Goal: Information Seeking & Learning: Learn about a topic

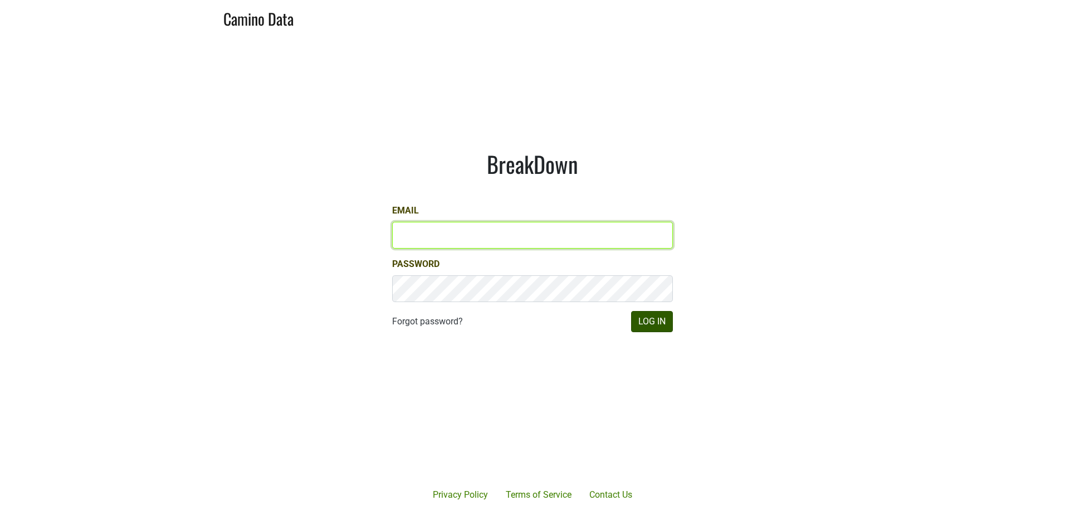
type input "[PERSON_NAME][EMAIL_ADDRESS][DOMAIN_NAME]"
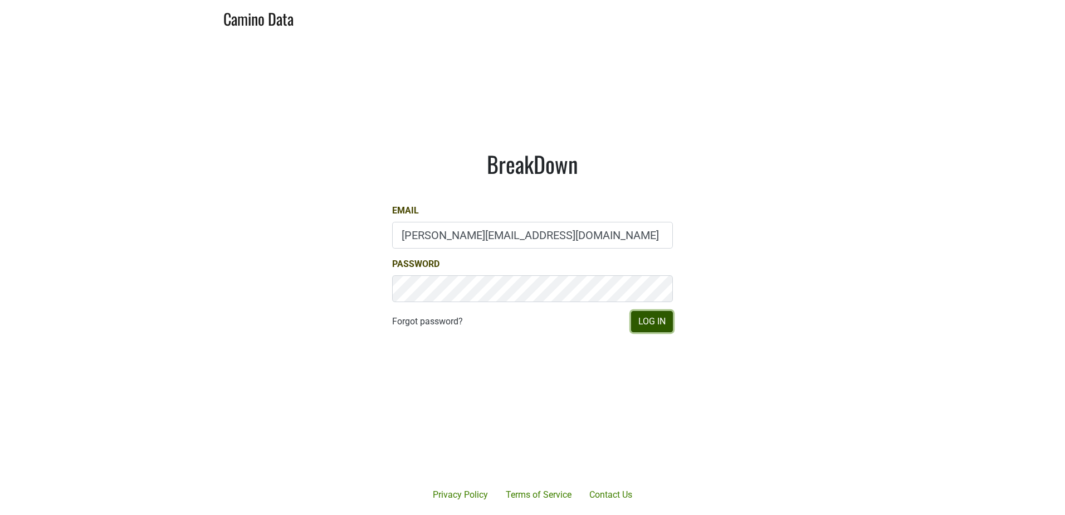
click at [646, 325] on button "Log In" at bounding box center [652, 321] width 42 height 21
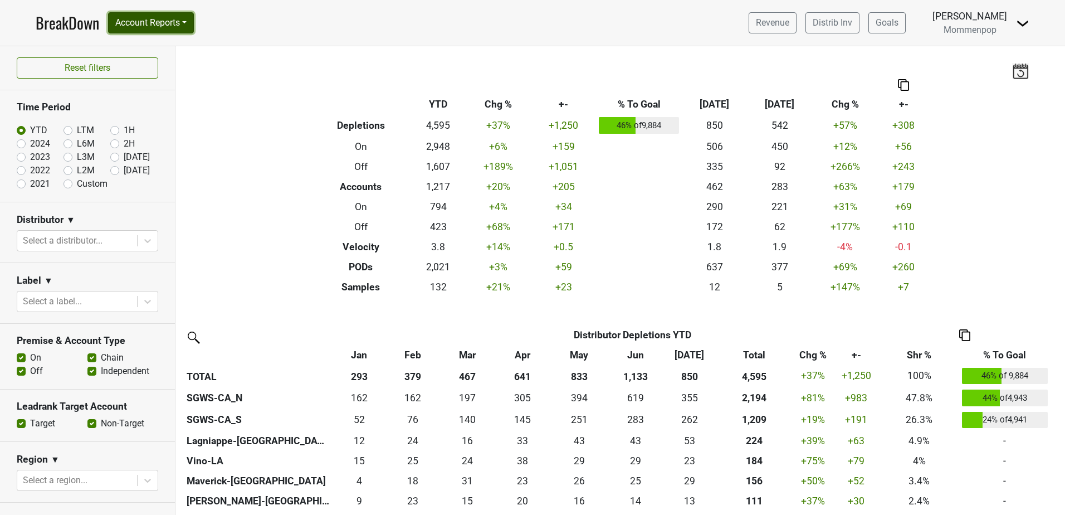
click at [194, 21] on button "Account Reports" at bounding box center [151, 22] width 86 height 21
click at [173, 50] on link "SuperRanker" at bounding box center [158, 49] width 99 height 18
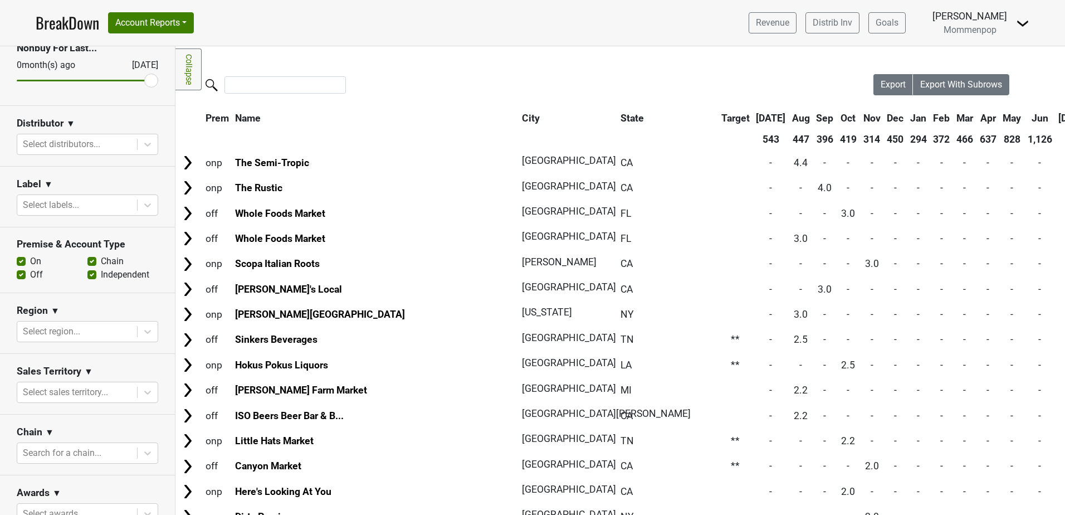
scroll to position [13, 0]
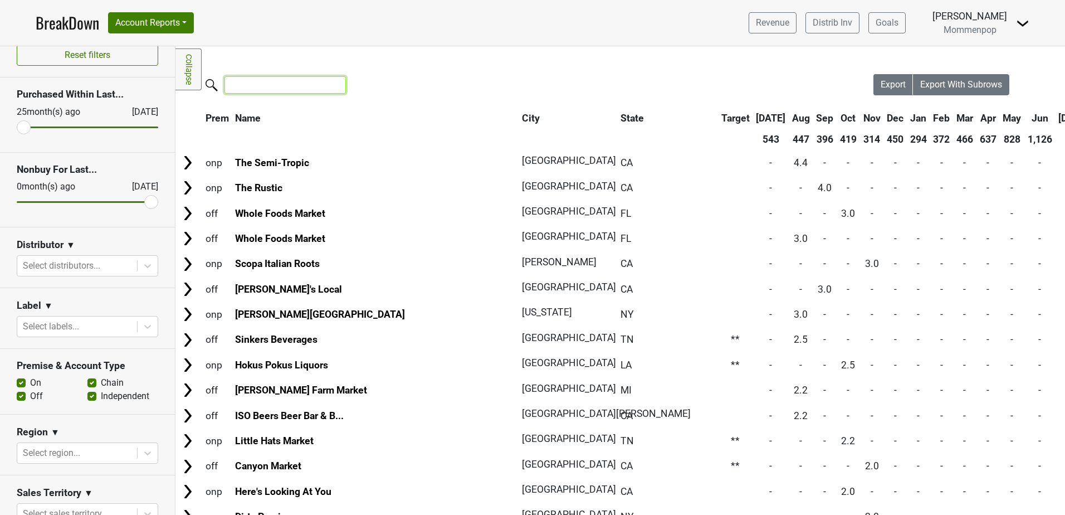
click at [279, 89] on input "search" at bounding box center [284, 84] width 121 height 17
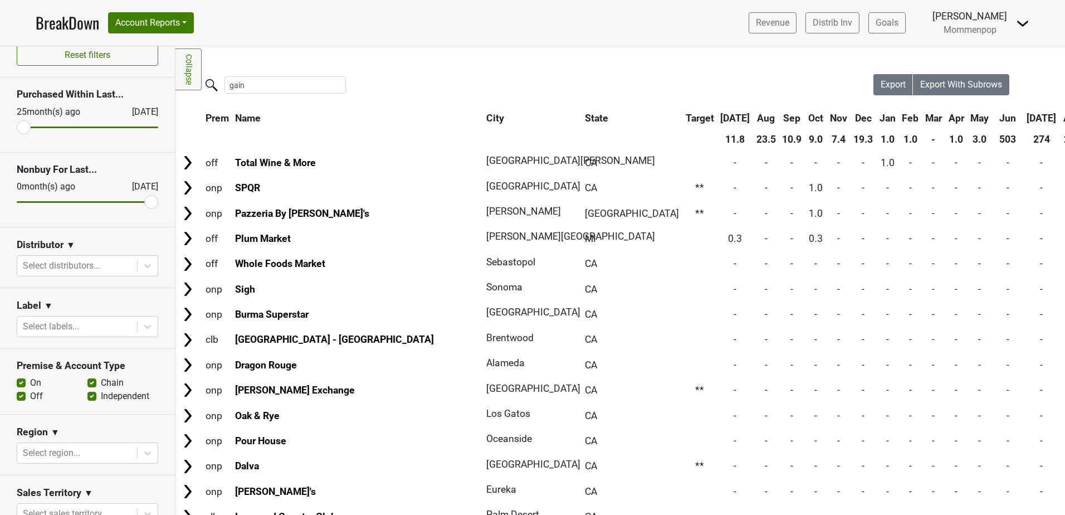
click at [428, 81] on div "gain" at bounding box center [524, 86] width 698 height 24
click at [203, 21] on nav "BreakDown Account Reports SuperRanker Map Award Progress Chain Compliance CRM N…" at bounding box center [532, 23] width 1011 height 46
click at [185, 22] on button "Account Reports" at bounding box center [151, 22] width 86 height 21
click at [393, 61] on div "Filters Collapse Loading, please wait... Please wait, your file is being downlo…" at bounding box center [619, 280] width 889 height 468
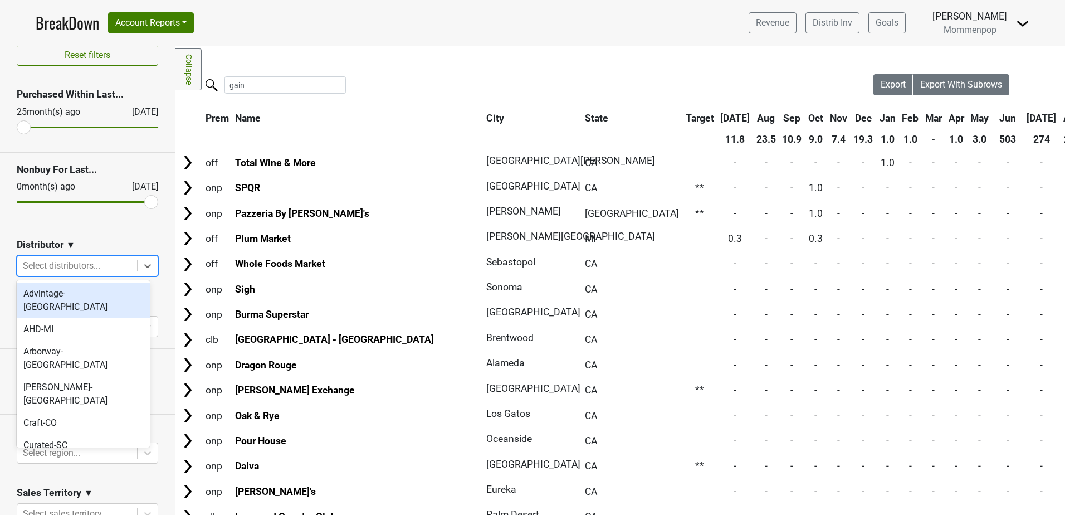
click at [74, 266] on div at bounding box center [77, 266] width 109 height 16
click at [100, 246] on div "Distributor ▼" at bounding box center [87, 246] width 141 height 17
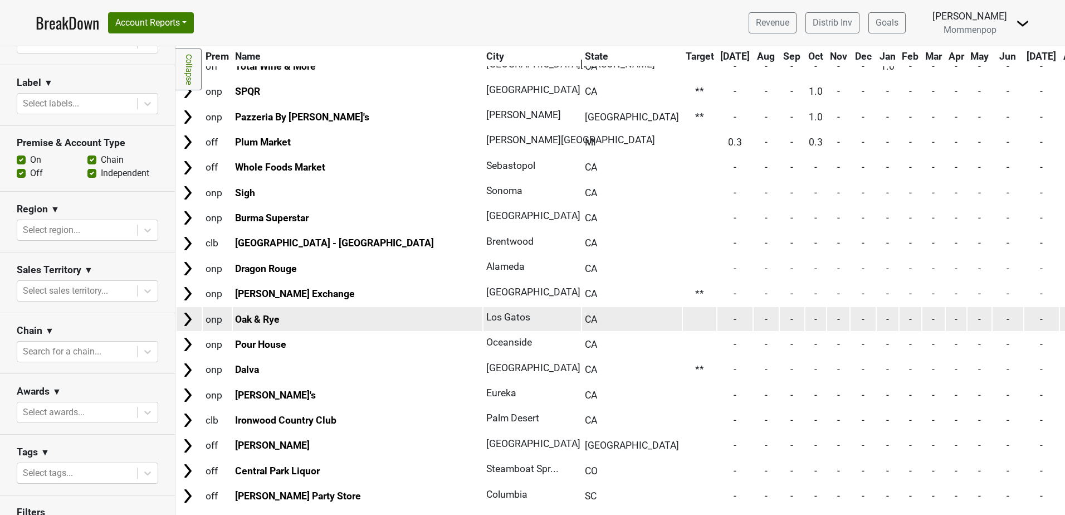
scroll to position [0, 0]
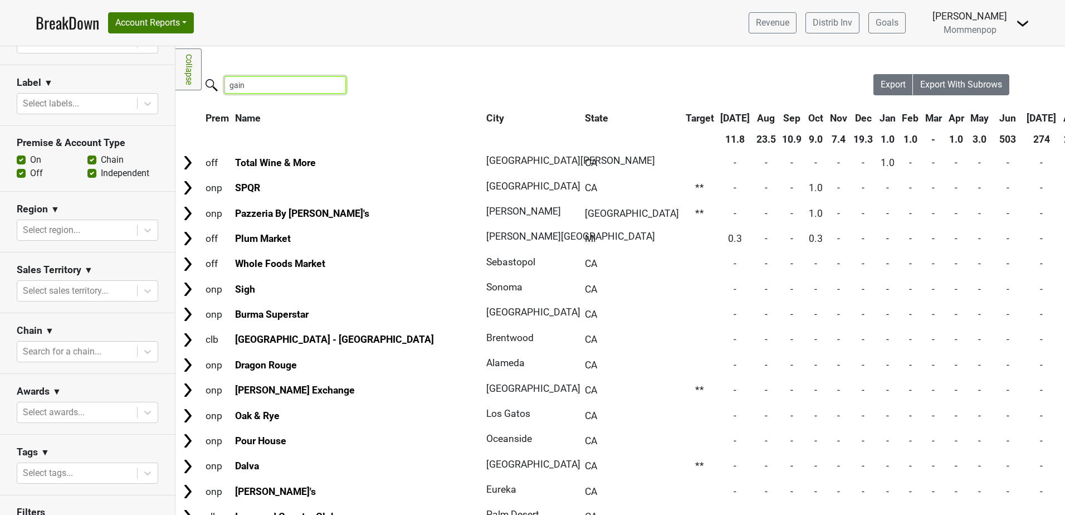
drag, startPoint x: 253, startPoint y: 82, endPoint x: 222, endPoint y: 82, distance: 31.2
click at [223, 82] on label "gain" at bounding box center [262, 83] width 121 height 19
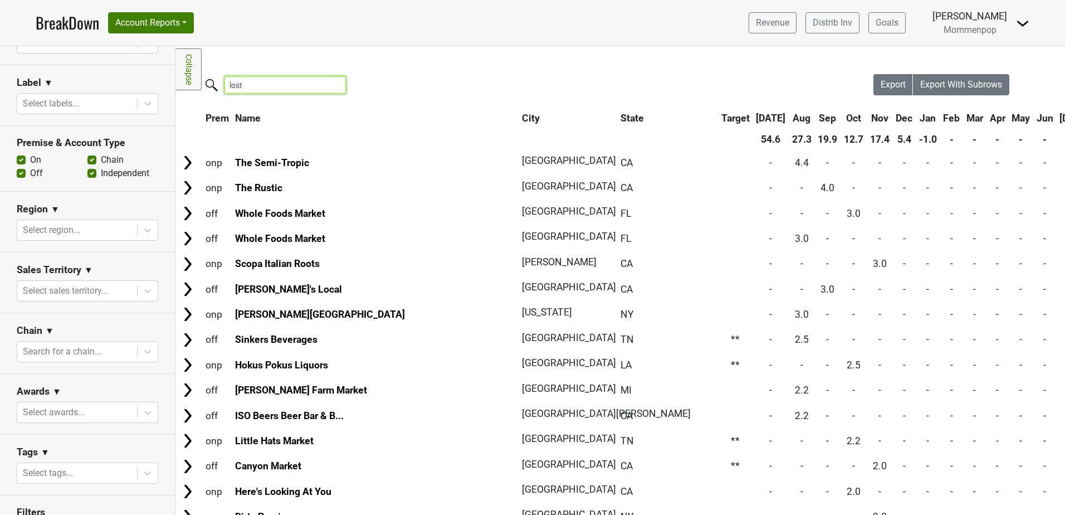
drag, startPoint x: 239, startPoint y: 86, endPoint x: 195, endPoint y: 88, distance: 44.0
click at [208, 88] on label "lost" at bounding box center [262, 83] width 121 height 19
type input "gain"
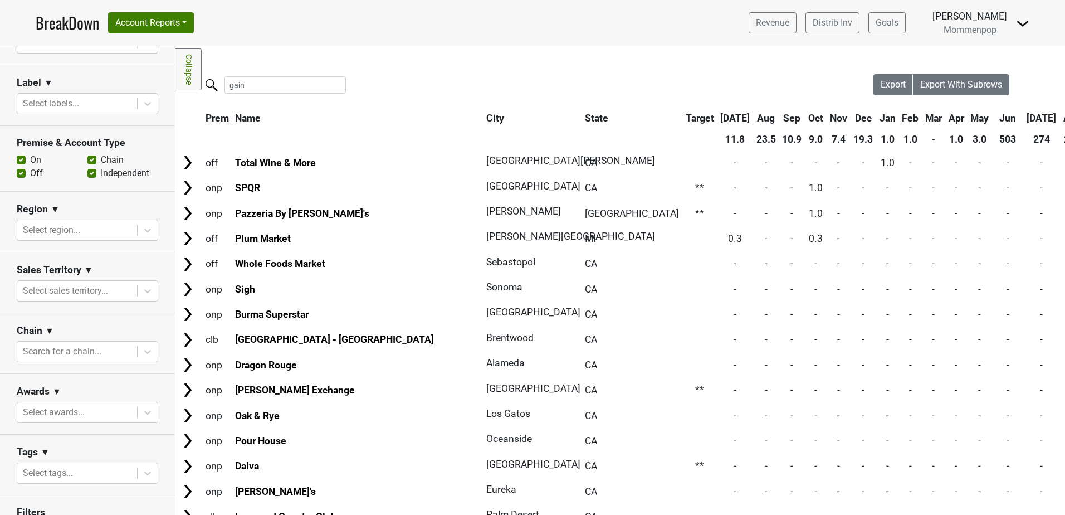
click at [1024, 118] on th "[DATE]" at bounding box center [1041, 118] width 35 height 20
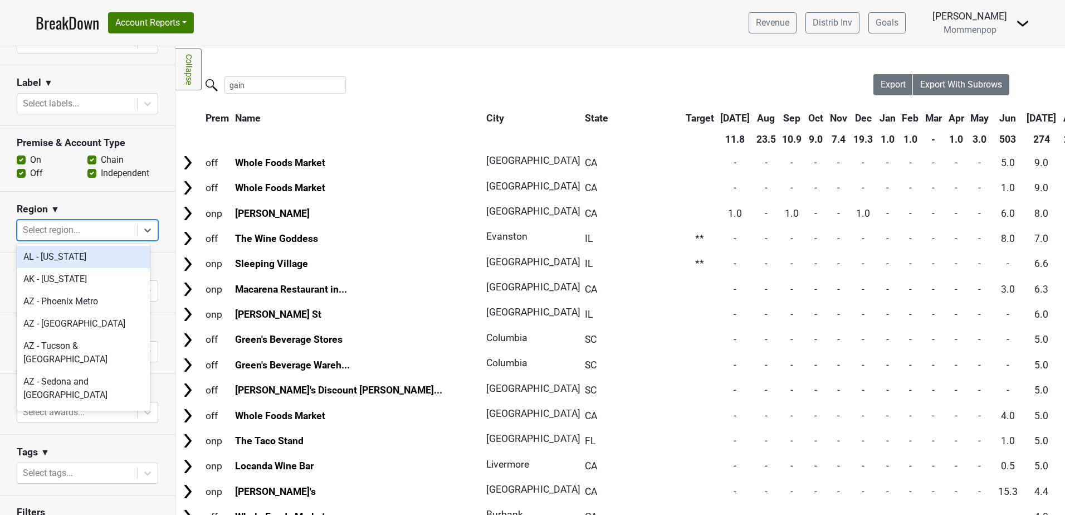
click at [77, 222] on div at bounding box center [77, 230] width 109 height 16
click at [6, 239] on section "Region ▼ option AZ - [GEOGRAPHIC_DATA] focused, 3 of 135. 135 results available…" at bounding box center [87, 222] width 175 height 61
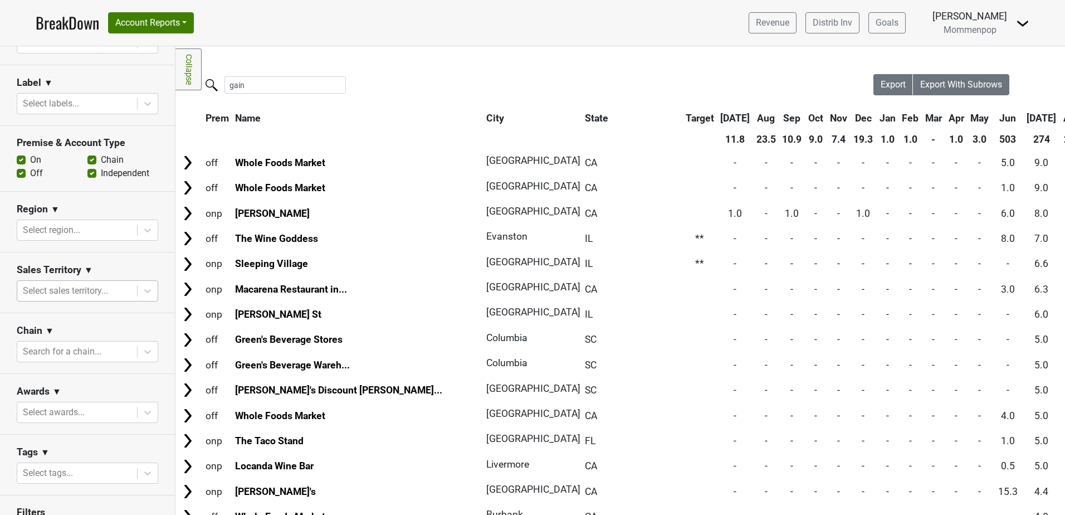
click at [56, 286] on div at bounding box center [77, 291] width 109 height 16
type input "ca"
drag, startPoint x: 32, startPoint y: 286, endPoint x: 14, endPoint y: 286, distance: 18.4
click at [24, 286] on div at bounding box center [77, 291] width 109 height 16
click at [65, 348] on div at bounding box center [77, 352] width 109 height 16
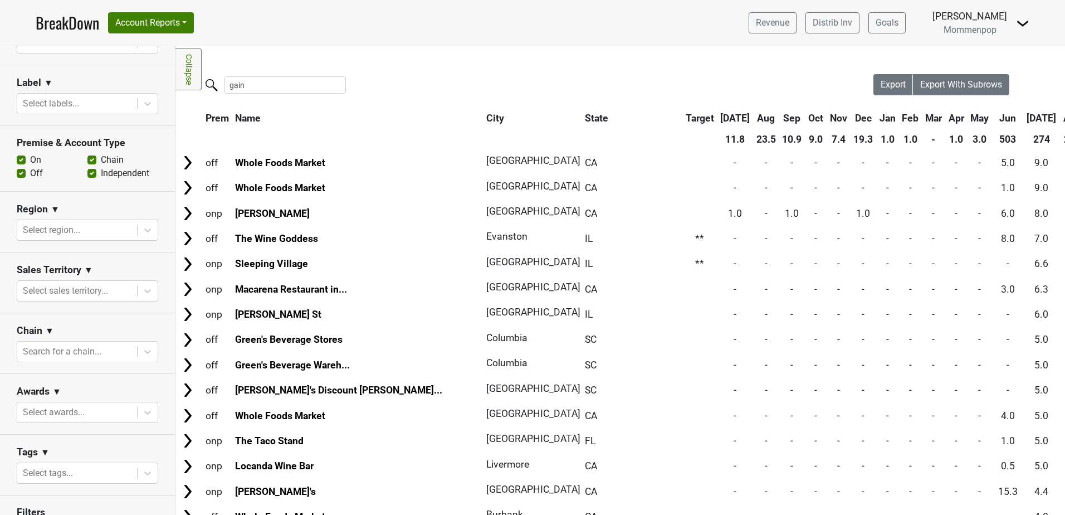
click at [86, 314] on section "Chain ▼ Search for a chain..." at bounding box center [87, 343] width 175 height 61
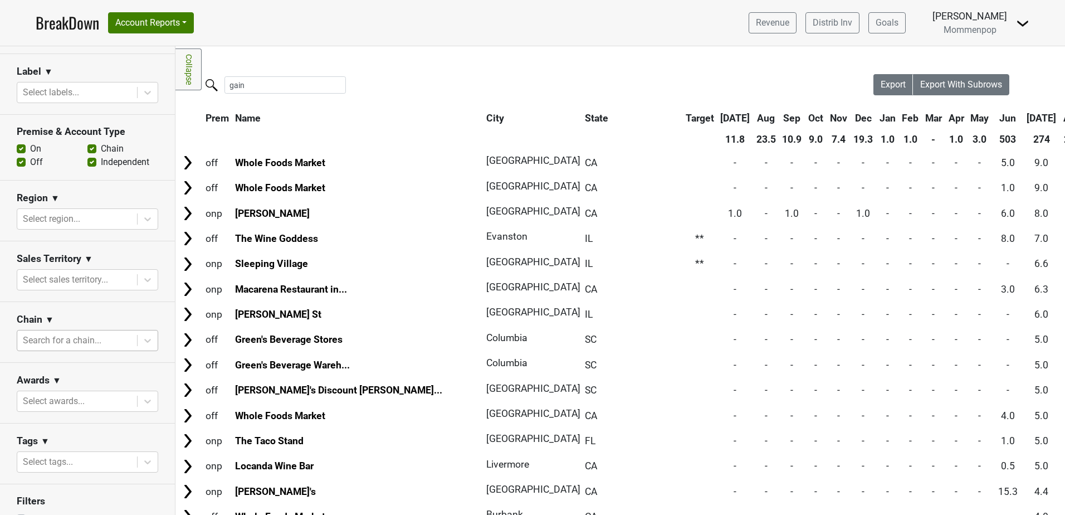
scroll to position [236, 0]
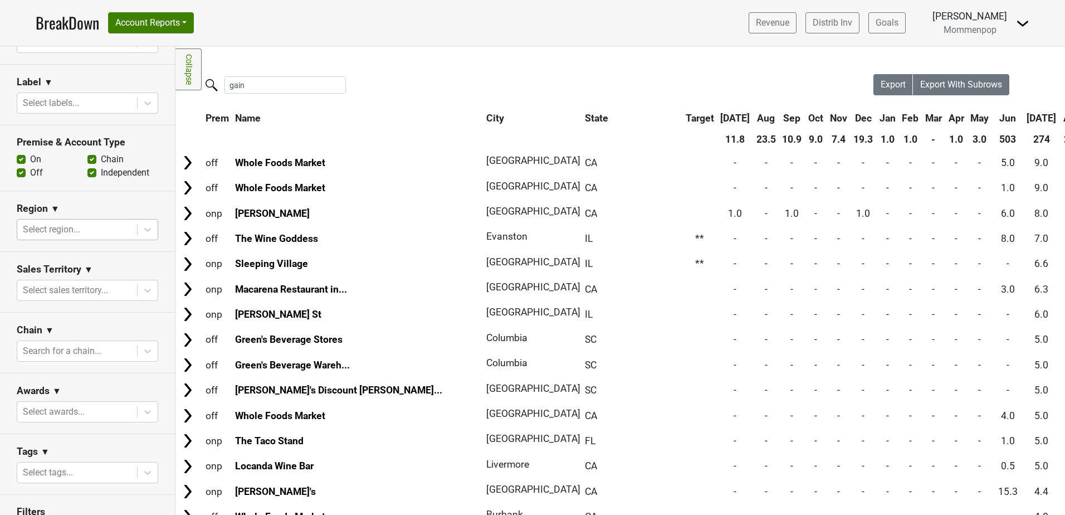
click at [70, 222] on div at bounding box center [77, 230] width 109 height 16
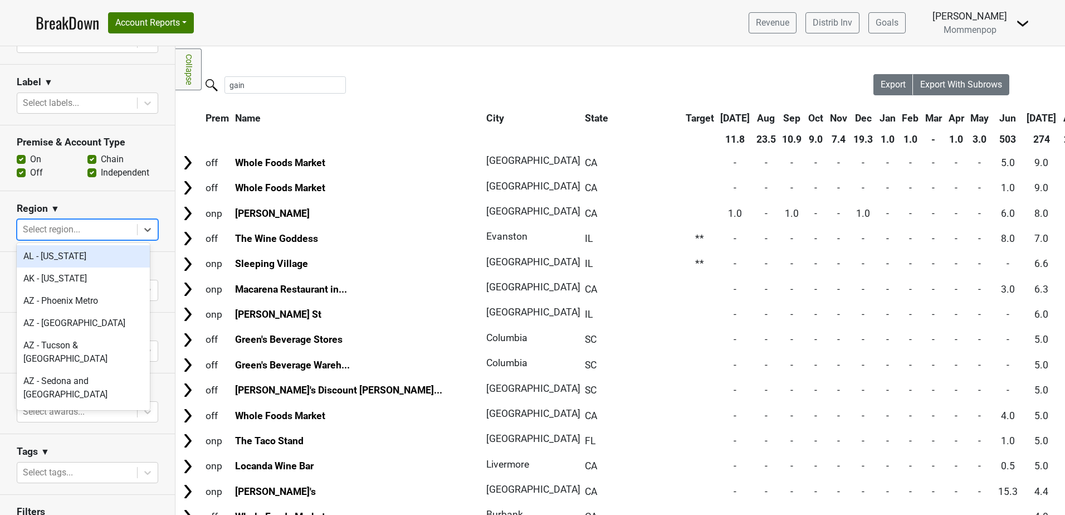
click at [70, 222] on div at bounding box center [77, 230] width 109 height 16
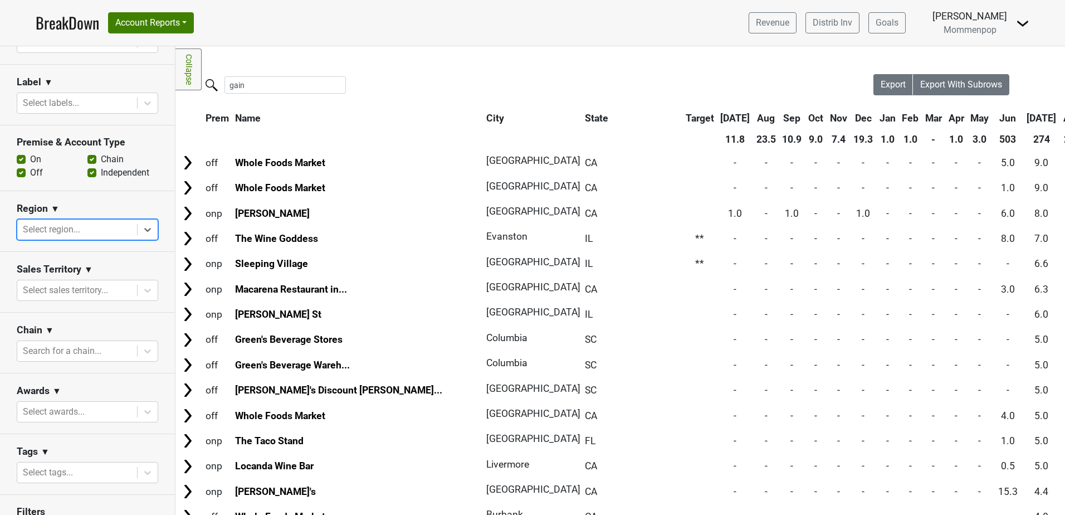
scroll to position [125, 0]
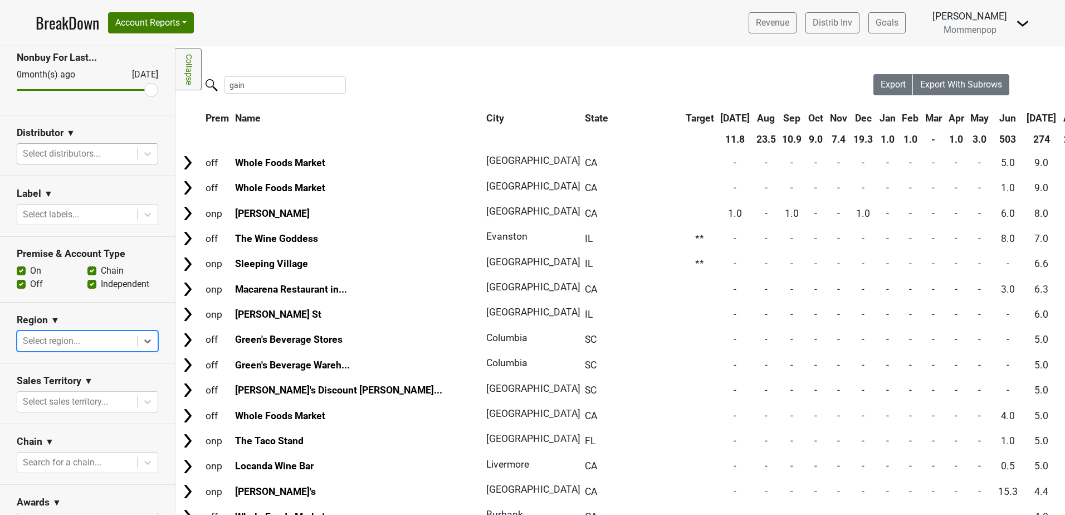
click at [57, 152] on div at bounding box center [77, 154] width 109 height 16
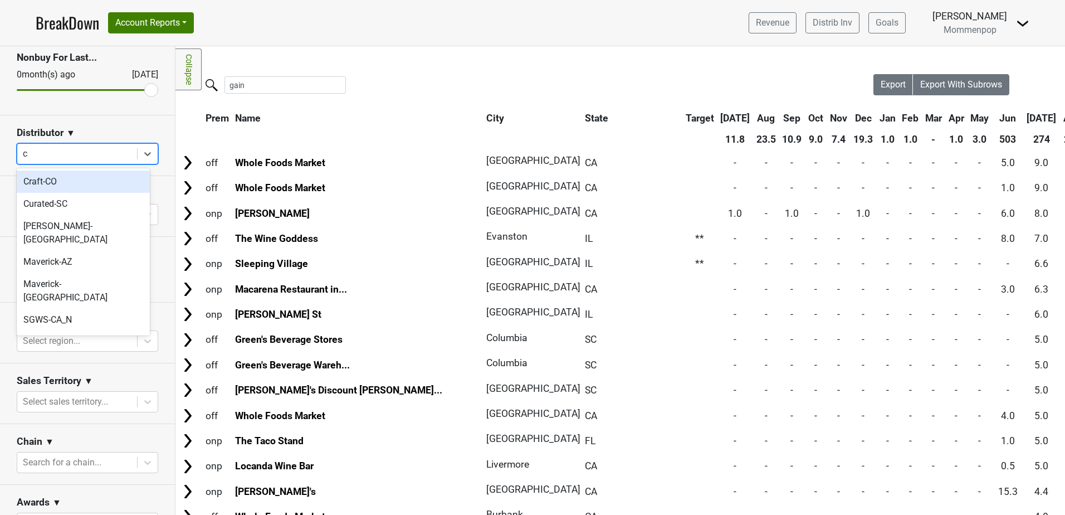
type input "ca"
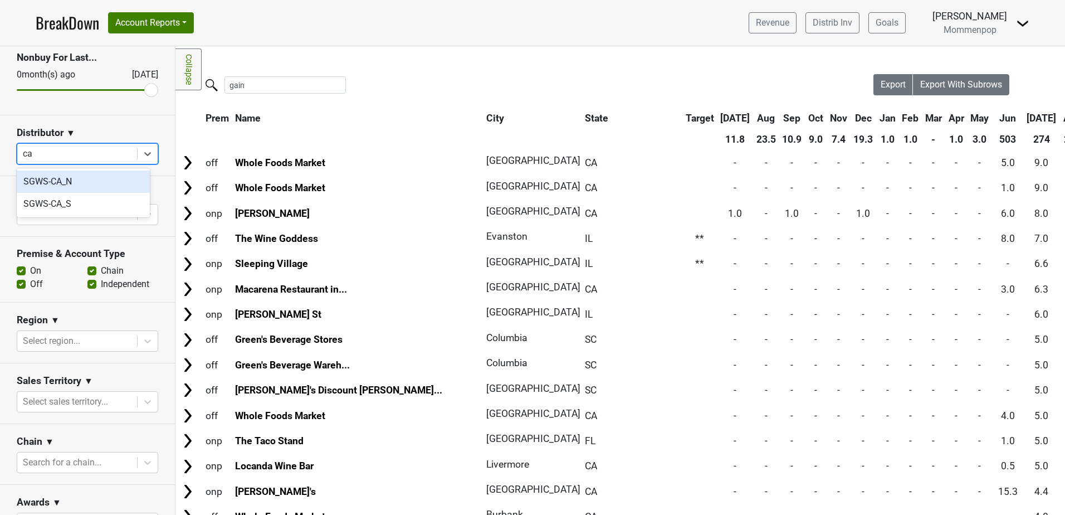
click at [75, 183] on div "SGWS-CA_N" at bounding box center [83, 181] width 133 height 22
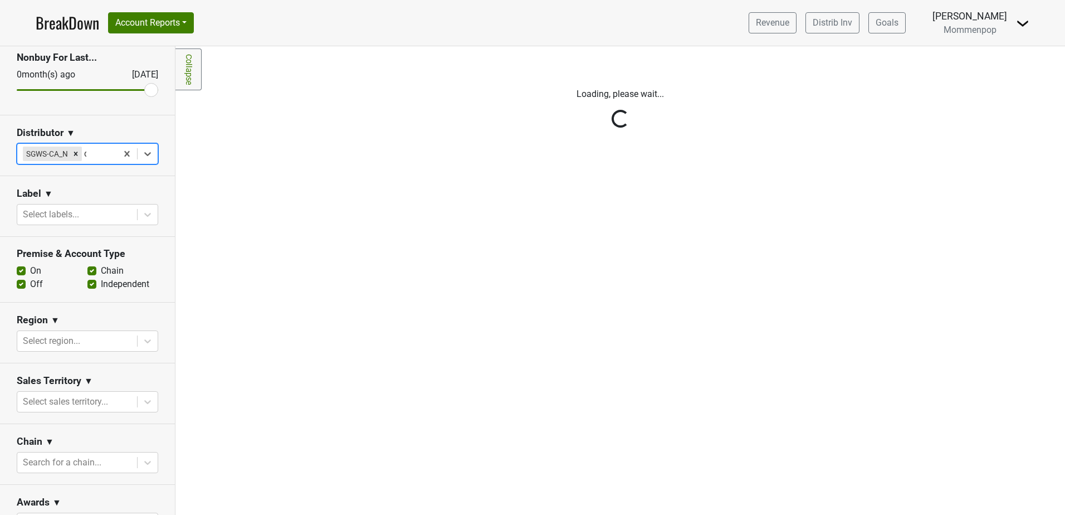
type input "ca"
click at [68, 180] on div "SGWS-CA_S" at bounding box center [83, 181] width 133 height 22
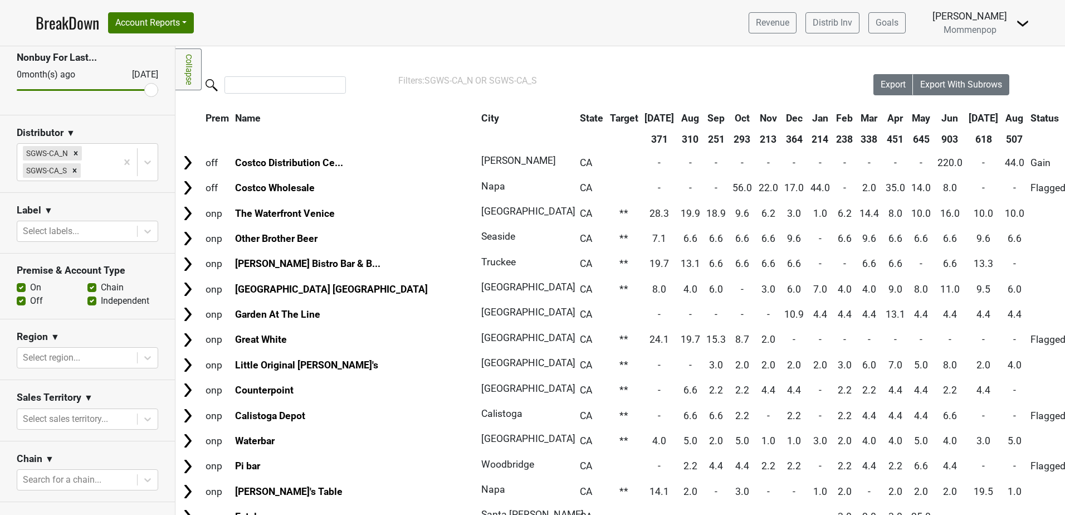
click at [934, 119] on th "Jun" at bounding box center [949, 118] width 31 height 20
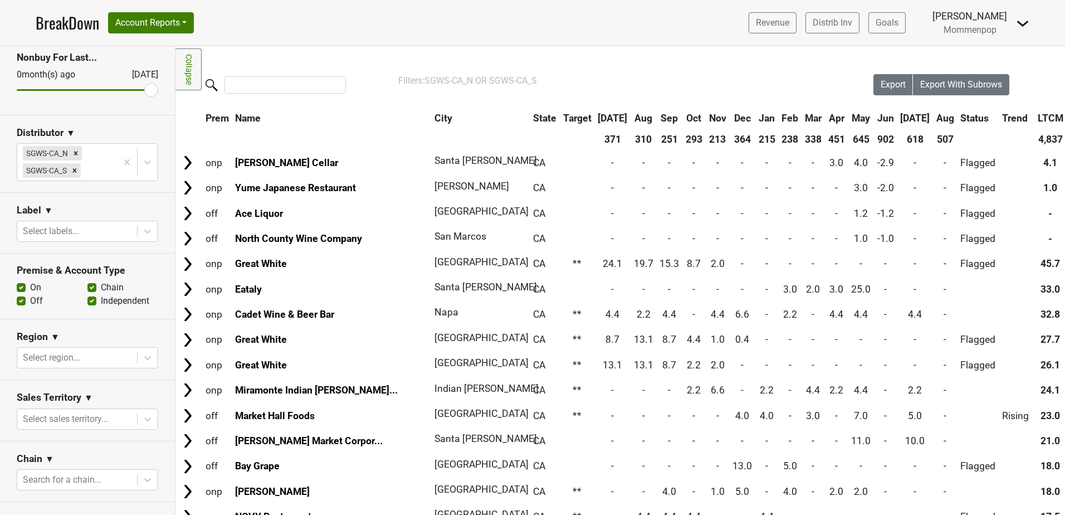
click at [874, 115] on th "Jun" at bounding box center [885, 118] width 22 height 20
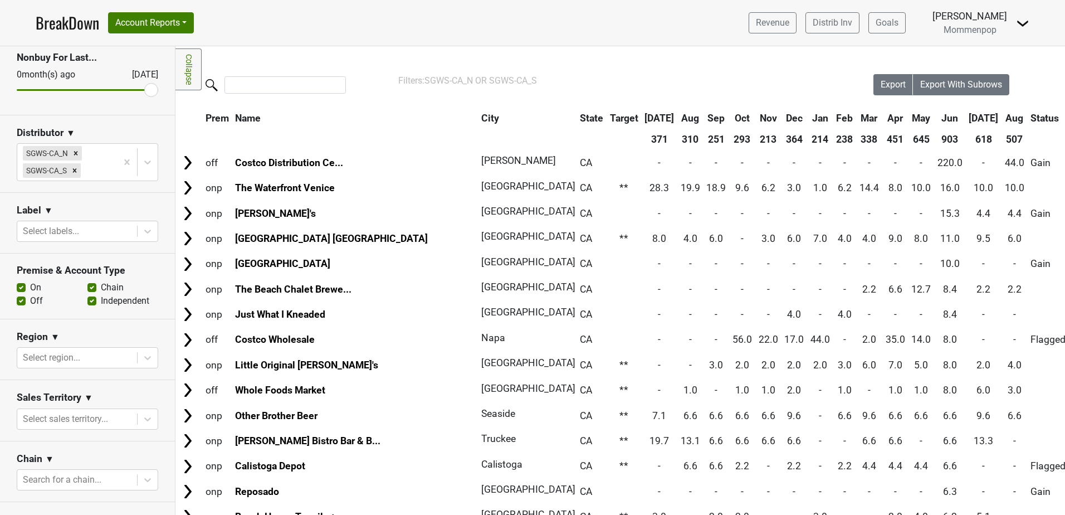
click at [966, 115] on th "[DATE]" at bounding box center [983, 118] width 35 height 20
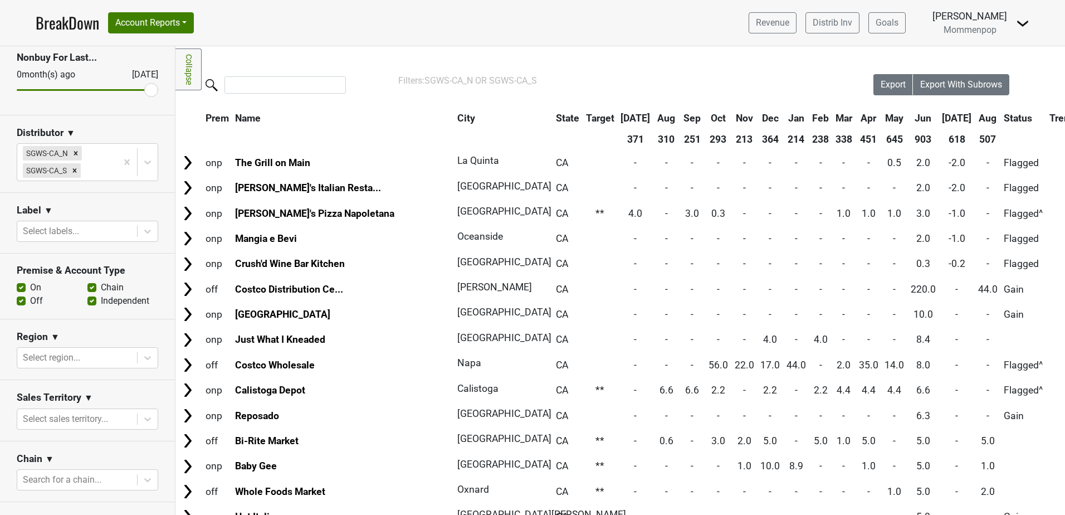
click at [940, 115] on th "[DATE]" at bounding box center [957, 118] width 35 height 20
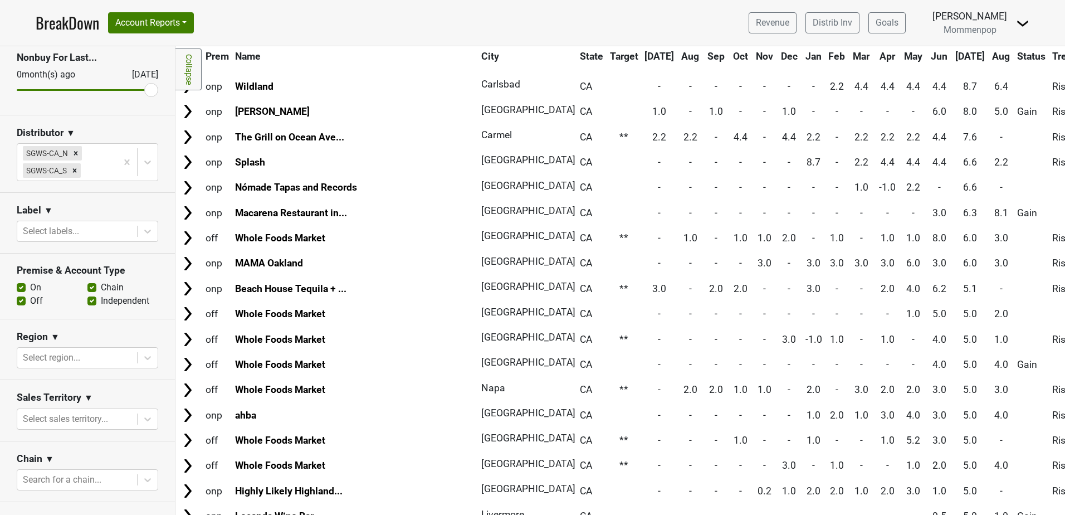
scroll to position [557, 0]
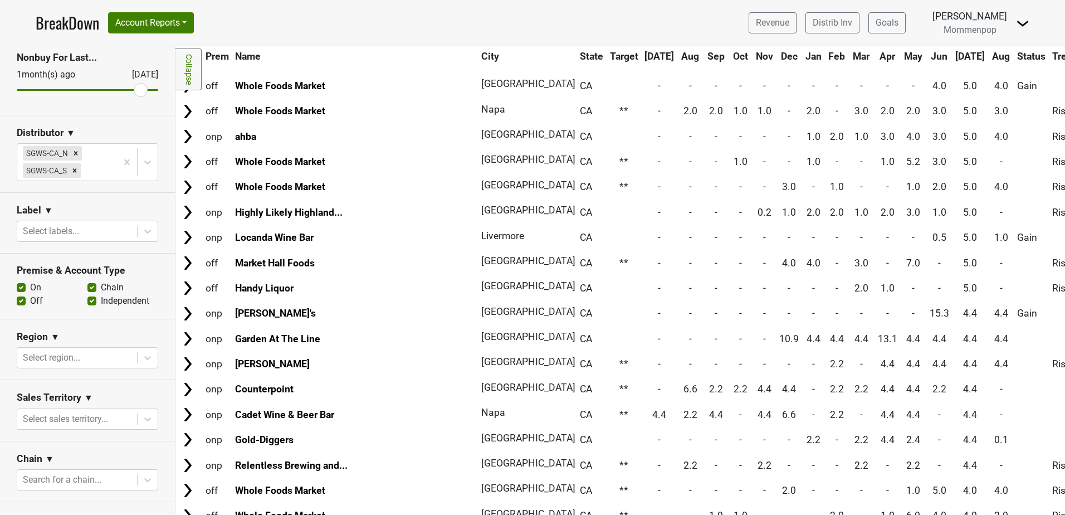
drag, startPoint x: 143, startPoint y: 87, endPoint x: 134, endPoint y: 87, distance: 8.4
type input "1"
click at [134, 89] on input "range" at bounding box center [87, 90] width 141 height 2
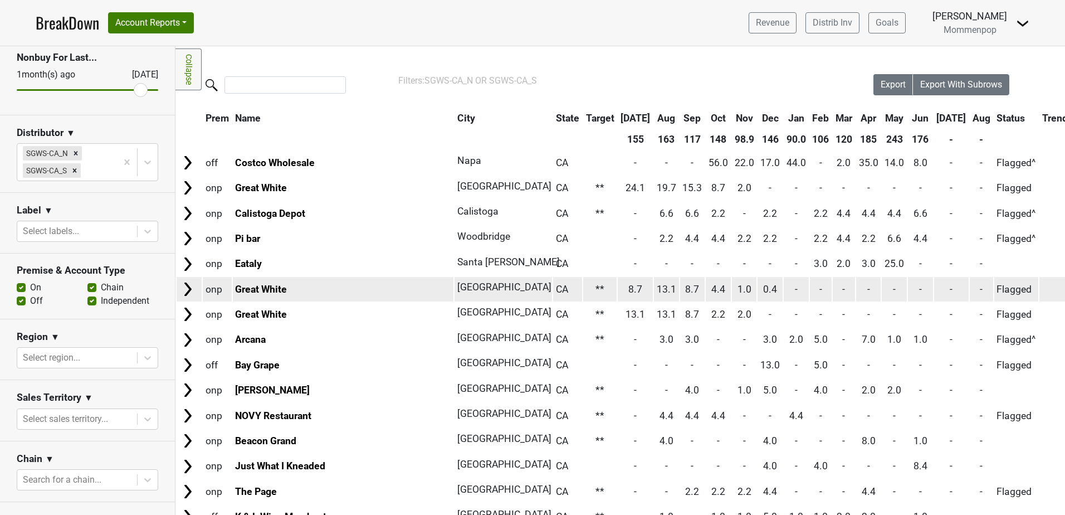
scroll to position [125, 0]
